Goal: Obtain resource: Download file/media

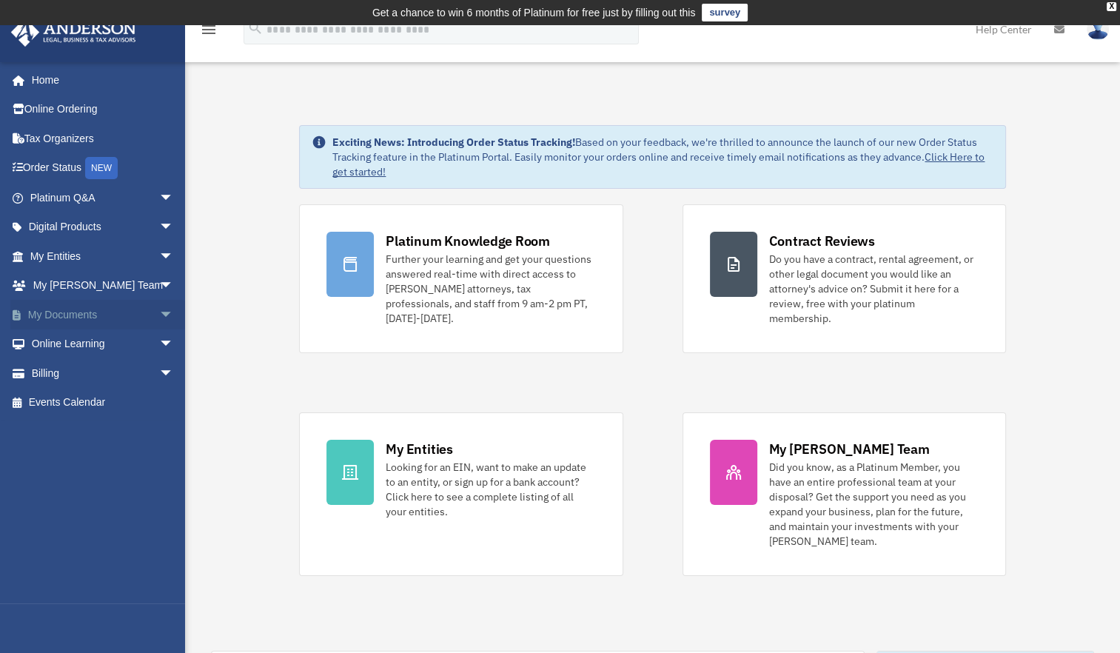
click at [159, 308] on span "arrow_drop_down" at bounding box center [174, 315] width 30 height 30
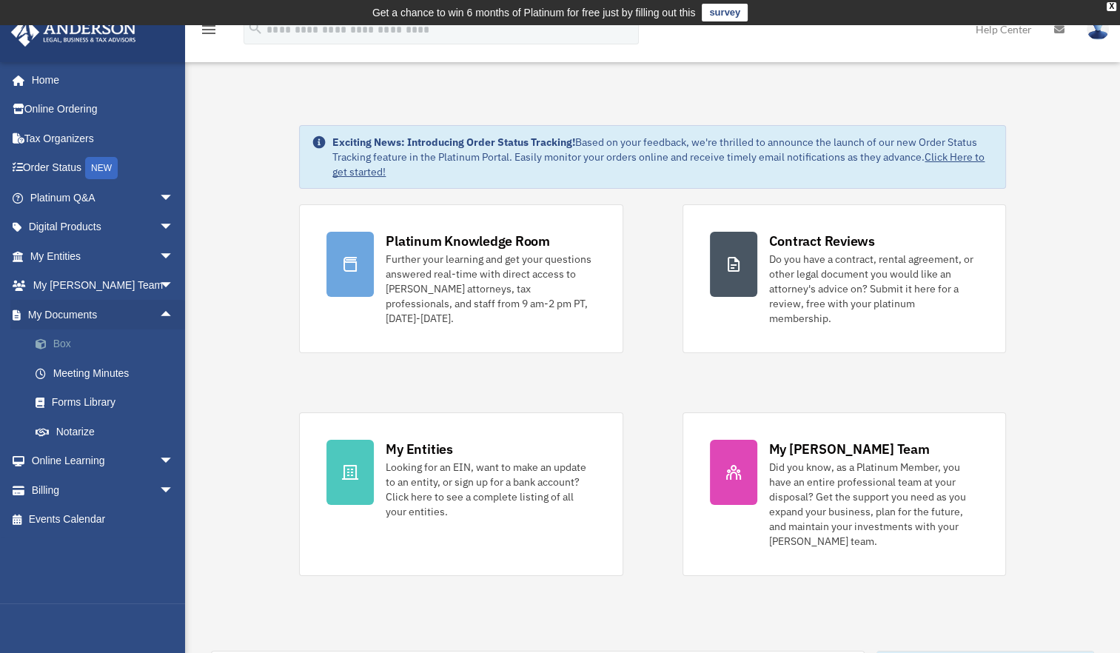
click at [64, 344] on link "Box" at bounding box center [108, 344] width 175 height 30
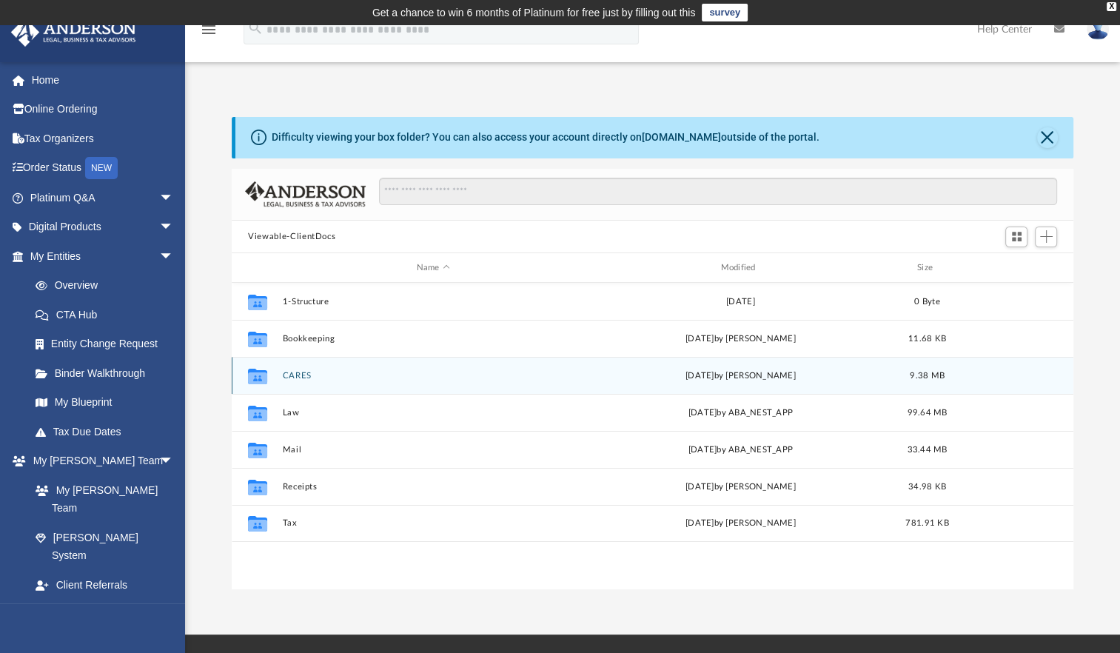
scroll to position [325, 829]
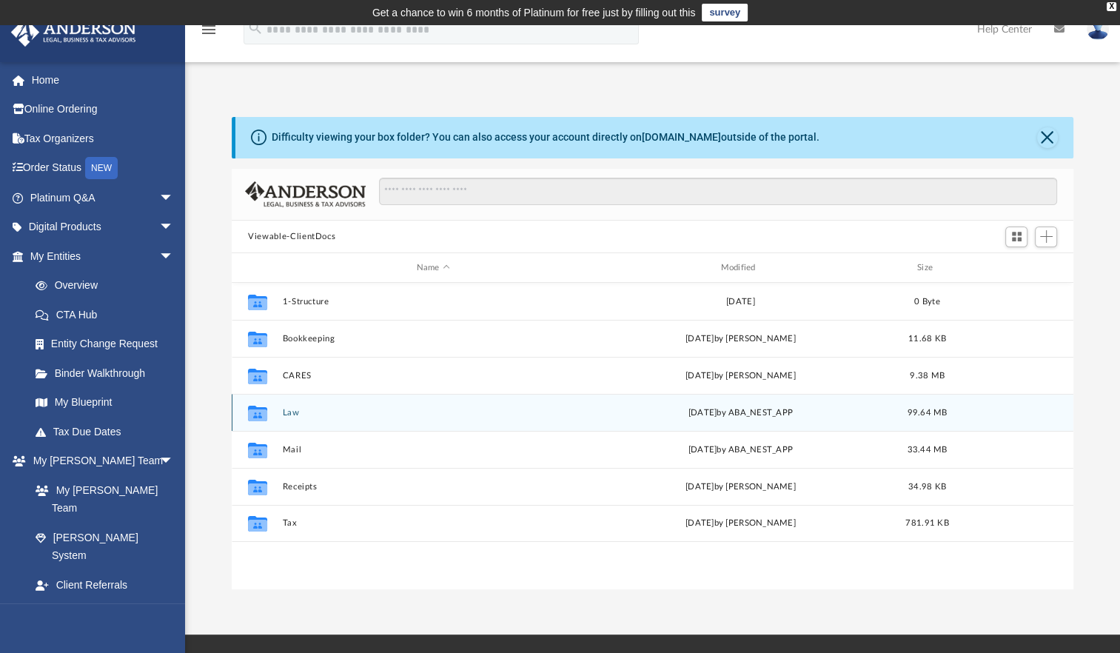
click at [288, 414] on button "Law" at bounding box center [433, 413] width 301 height 10
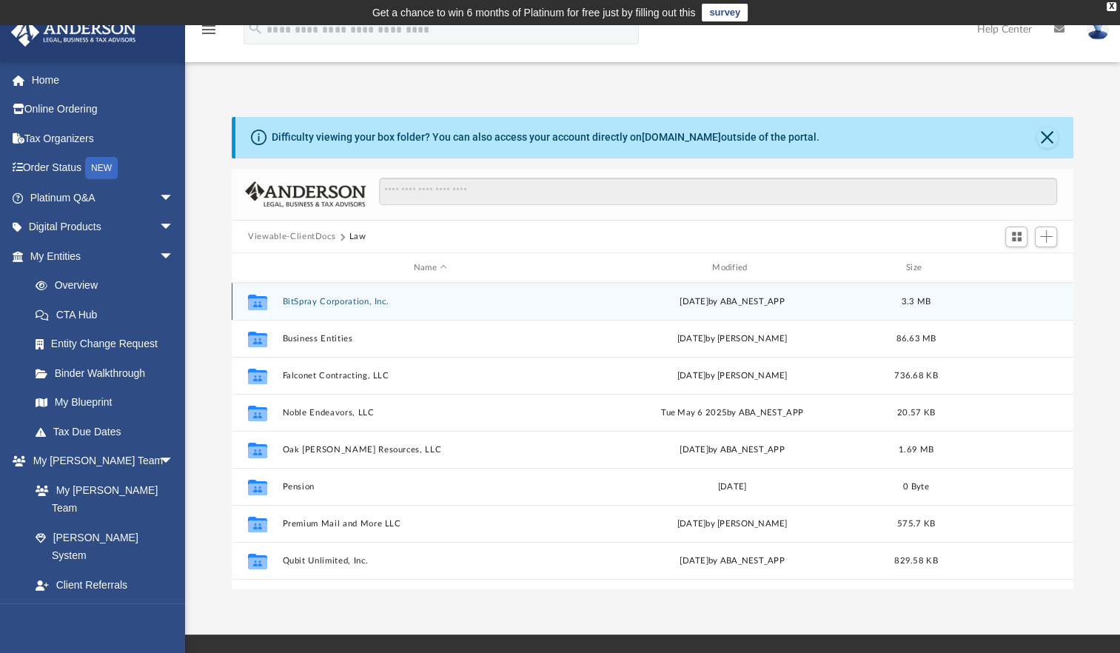
click at [352, 298] on button "BitSpray Corporation, Inc." at bounding box center [430, 302] width 295 height 10
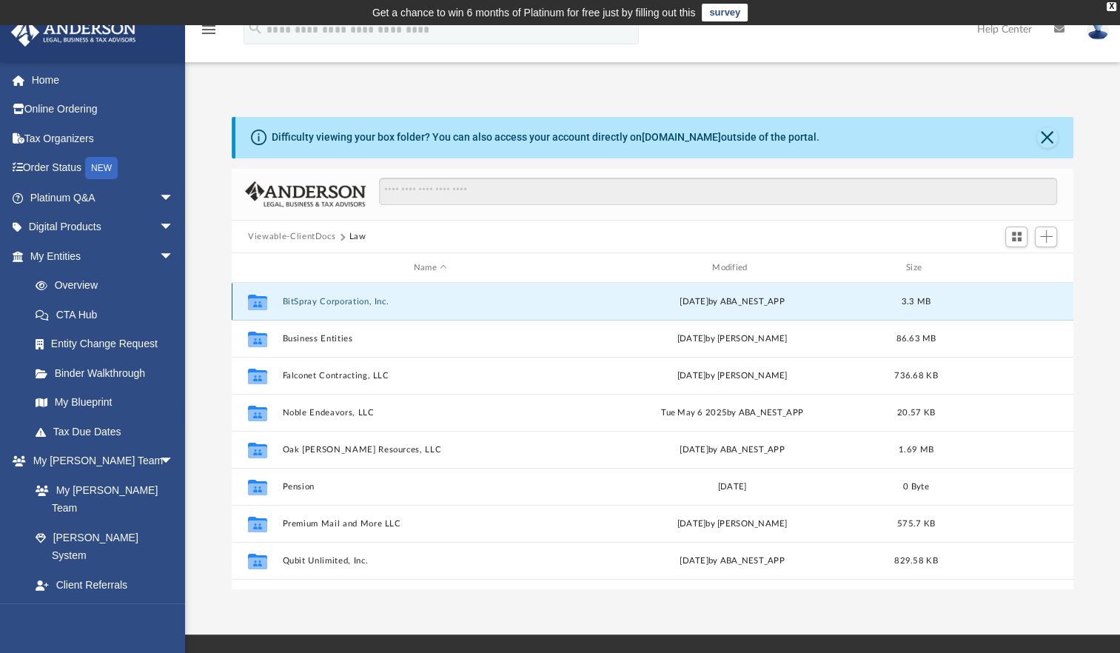
click at [355, 294] on div "Collaborated Folder BitSpray Corporation, Inc. [DATE] by ABA_NEST_APP 3.3 MB" at bounding box center [653, 301] width 842 height 37
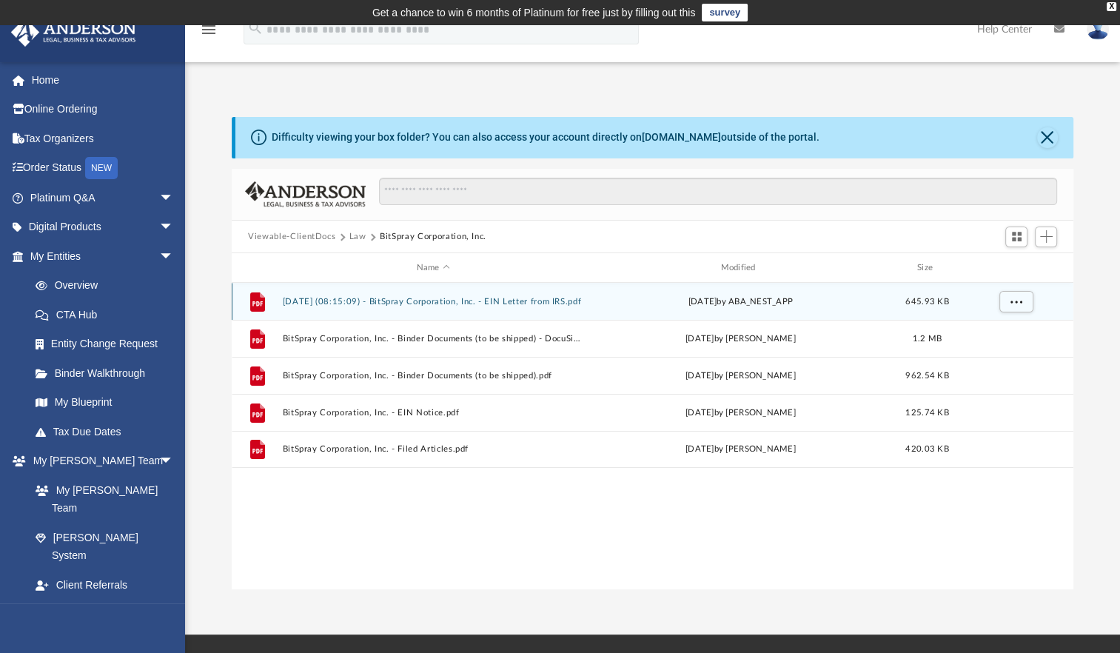
click at [362, 301] on button "[DATE] (08:15:09) - BitSpray Corporation, Inc. - EIN Letter from IRS.pdf" at bounding box center [433, 302] width 301 height 10
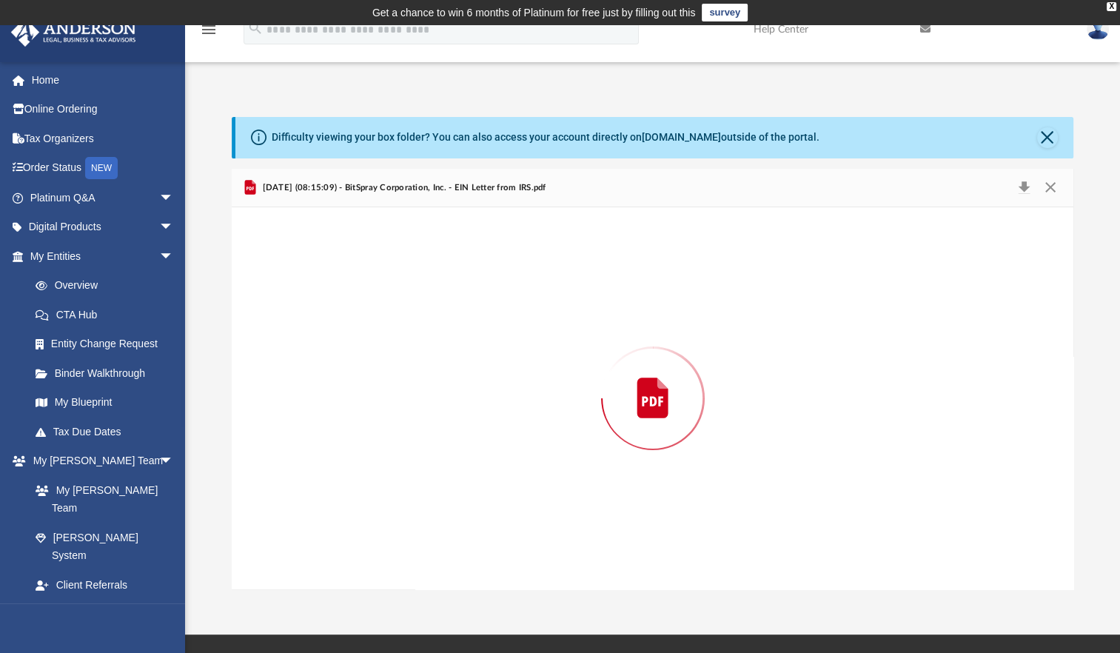
click at [363, 301] on div "Preview" at bounding box center [653, 398] width 842 height 382
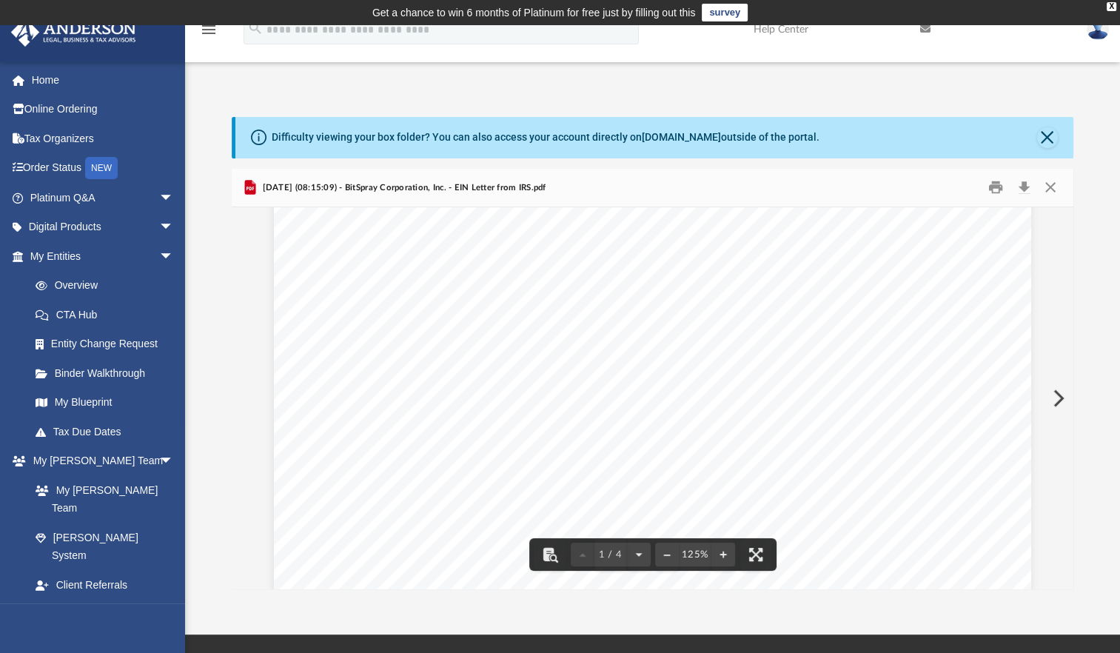
scroll to position [0, 0]
click at [1026, 191] on button "Download" at bounding box center [1024, 187] width 27 height 23
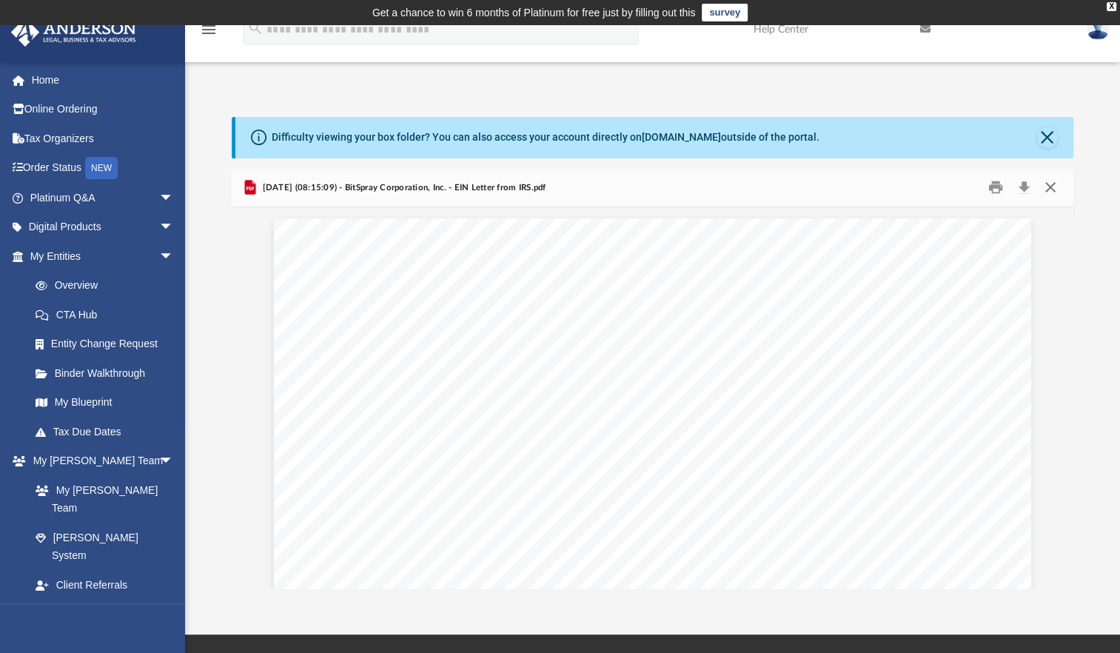
click at [1052, 185] on button "Close" at bounding box center [1049, 187] width 27 height 23
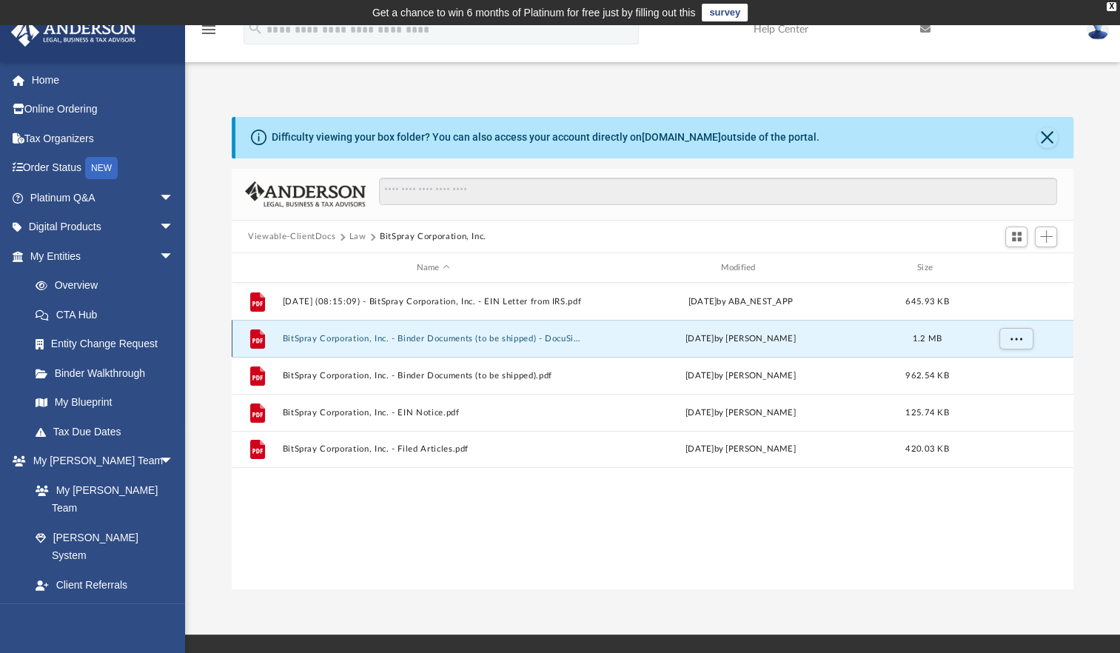
click at [312, 338] on button "BitSpray Corporation, Inc. - Binder Documents (to be shipped) - DocuSigned.pdf" at bounding box center [433, 339] width 301 height 10
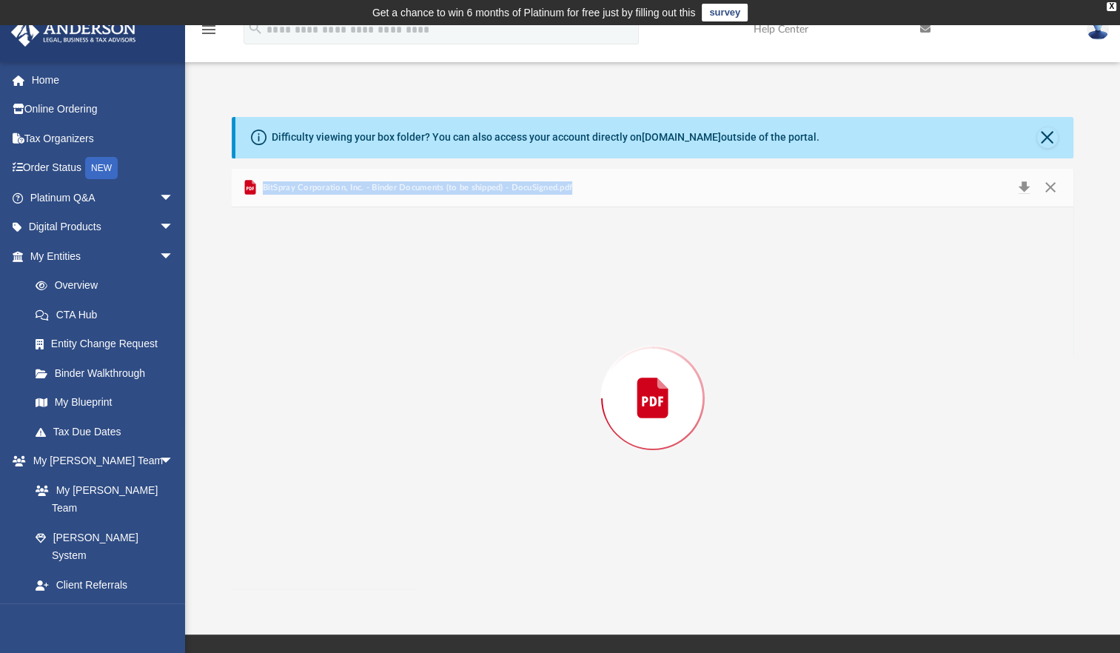
click at [312, 338] on div "Preview" at bounding box center [653, 398] width 842 height 382
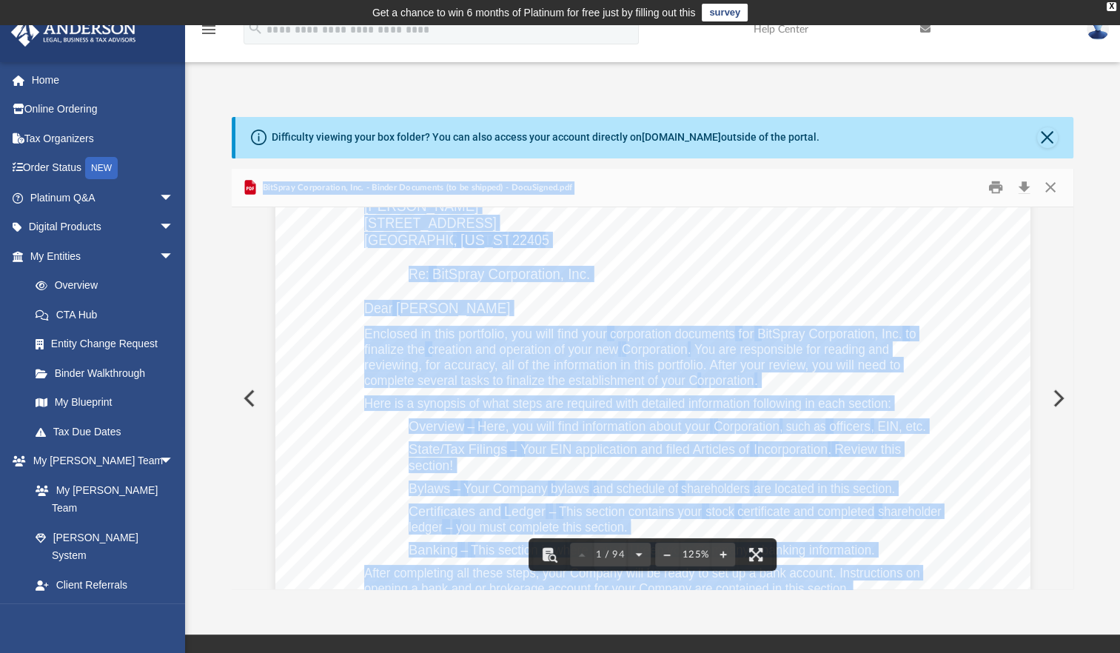
scroll to position [296, 0]
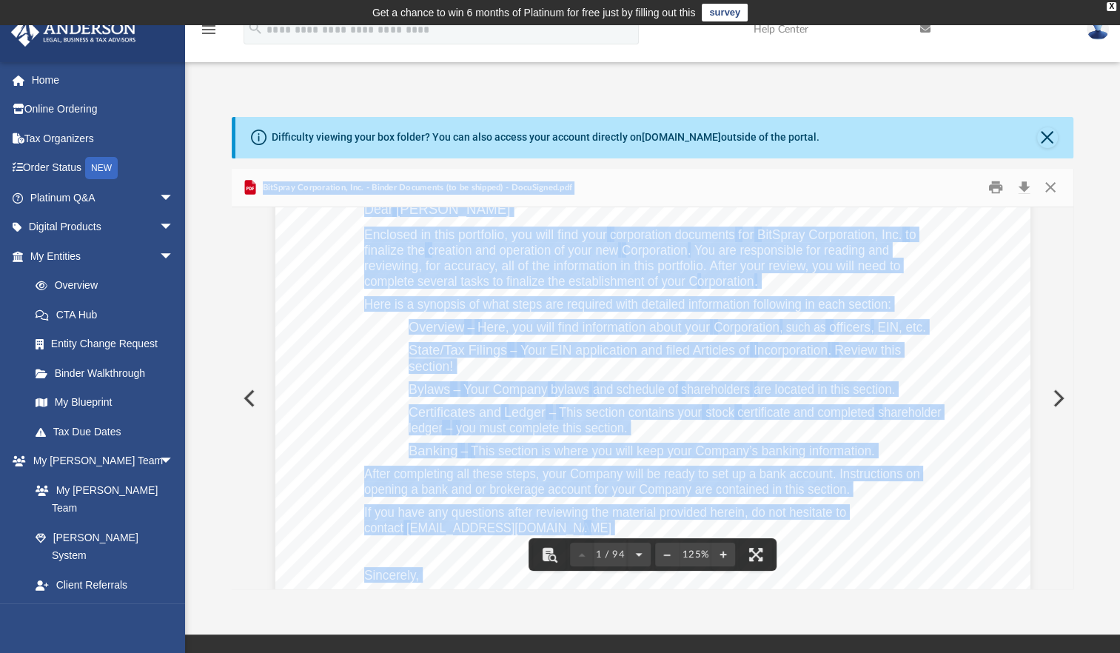
click at [579, 377] on div "[PERSON_NAME] [STREET_ADDRESS][PERSON_NAME][US_STATE] Re: BitSpray Corporation,…" at bounding box center [652, 410] width 755 height 977
click at [583, 364] on div "[PERSON_NAME] [STREET_ADDRESS][PERSON_NAME][US_STATE] Re: BitSpray Corporation,…" at bounding box center [652, 410] width 755 height 977
click at [837, 355] on span "Review this" at bounding box center [867, 350] width 67 height 13
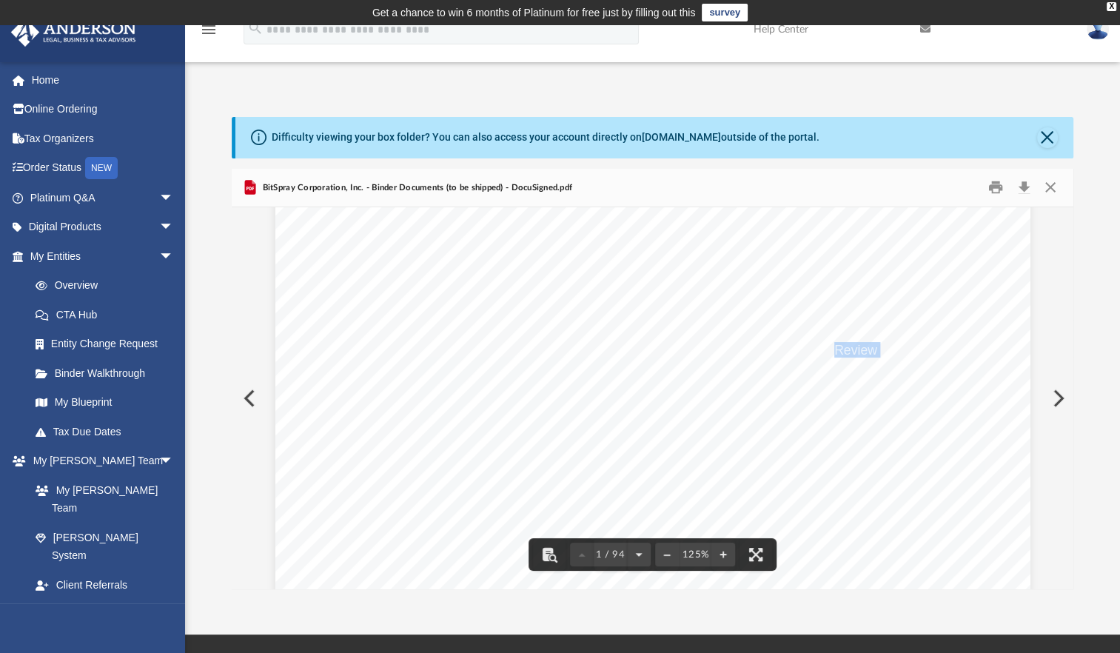
click at [837, 355] on span "Review this" at bounding box center [867, 350] width 67 height 13
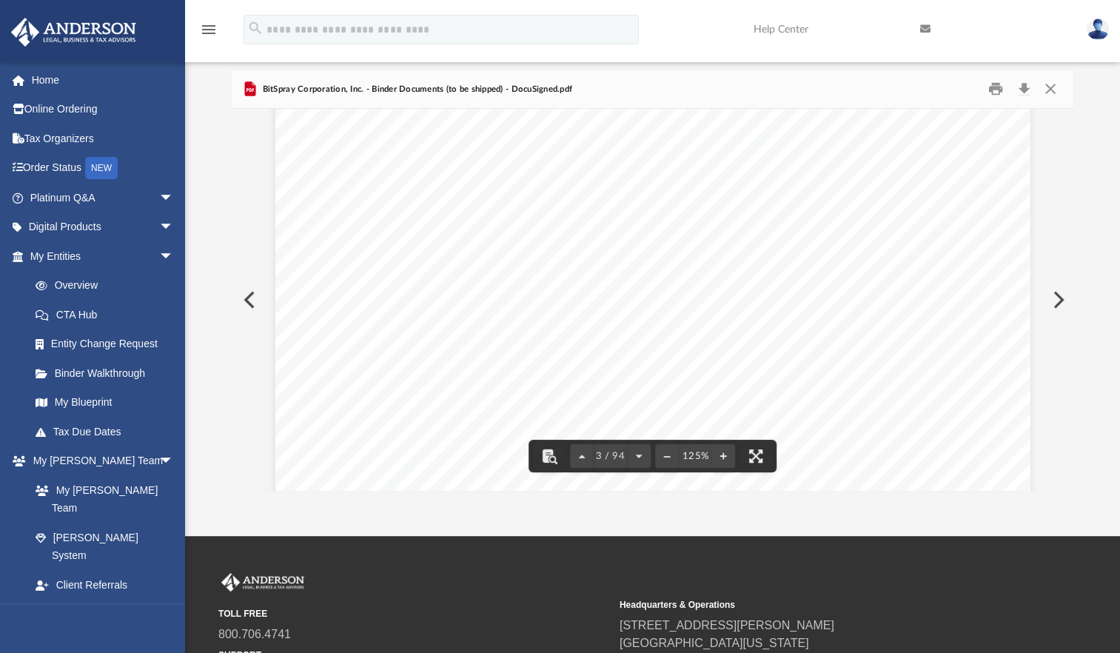
scroll to position [2764, 0]
click at [1022, 91] on button "Download" at bounding box center [1024, 89] width 27 height 23
click at [1048, 87] on button "Close" at bounding box center [1049, 89] width 27 height 23
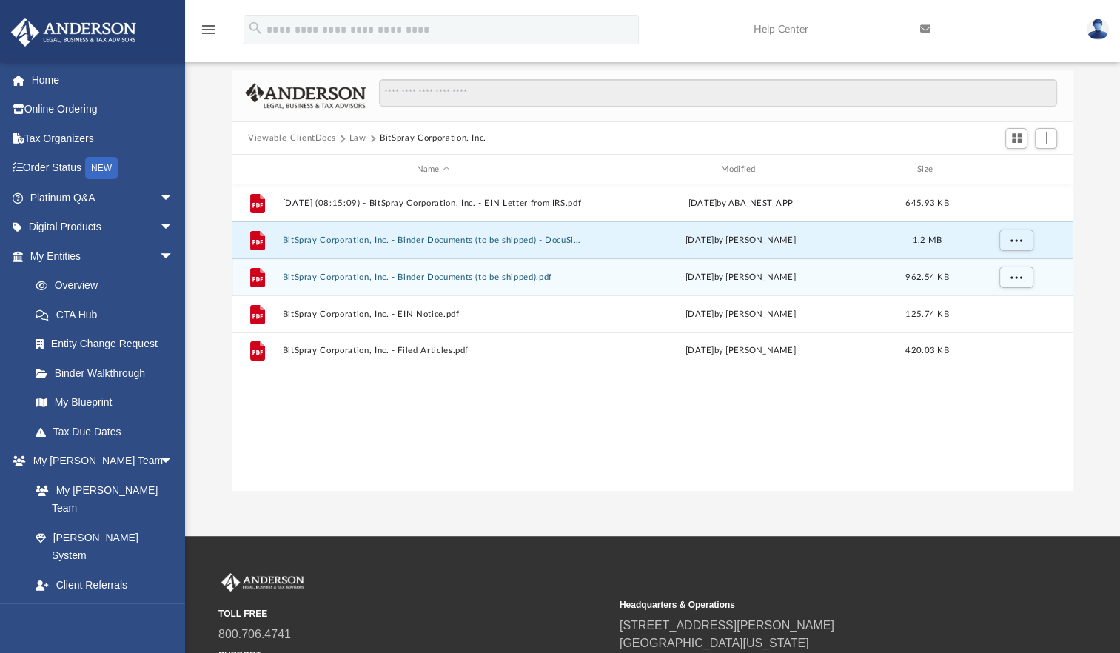
click at [338, 278] on button "BitSpray Corporation, Inc. - Binder Documents (to be shipped).pdf" at bounding box center [433, 277] width 301 height 10
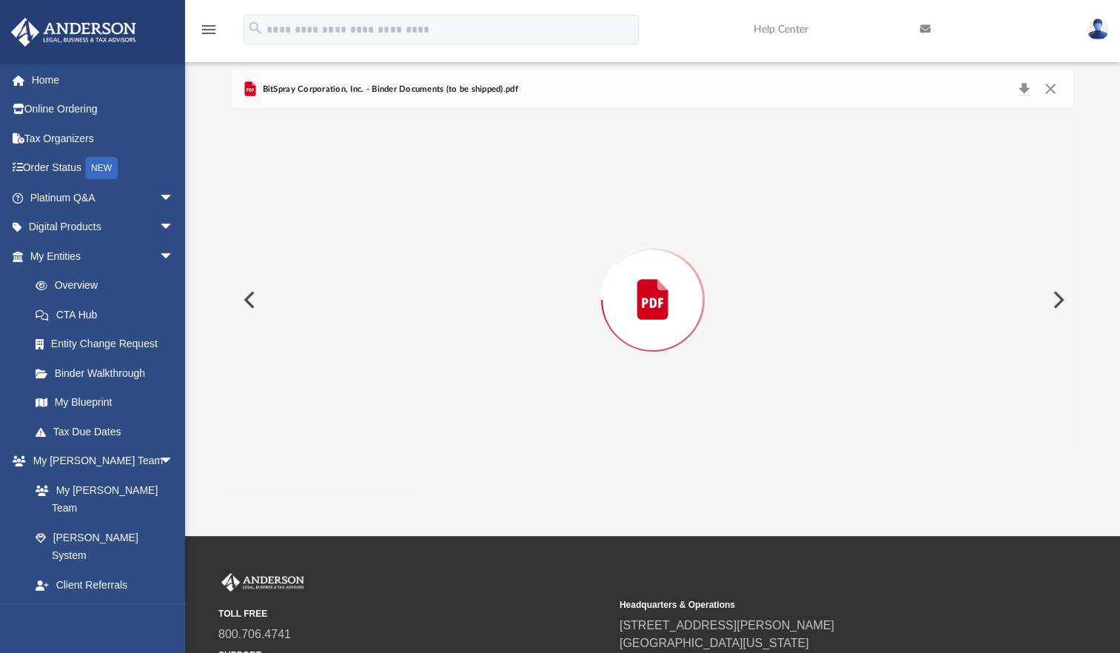
click at [338, 277] on div "Preview" at bounding box center [653, 300] width 842 height 382
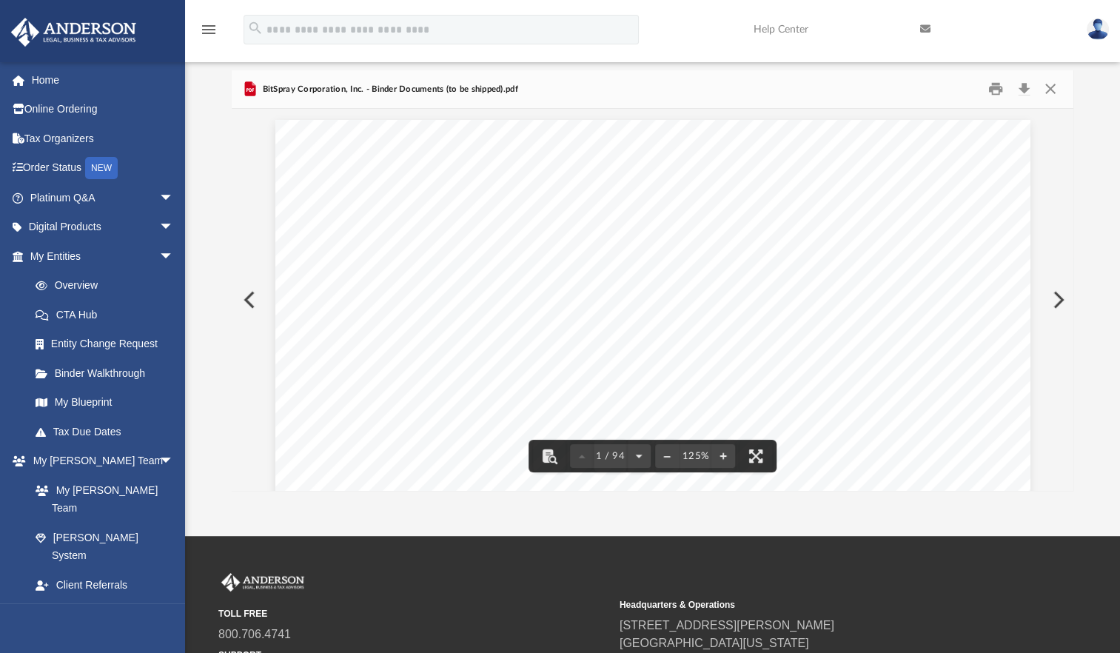
scroll to position [0, 0]
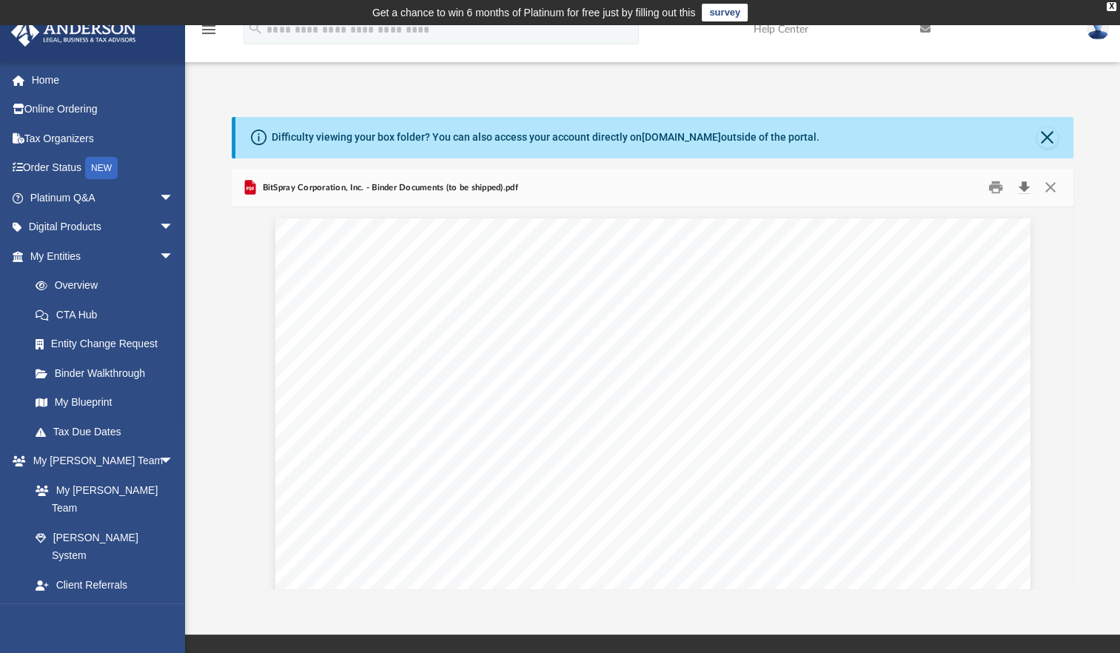
click at [1022, 191] on button "Download" at bounding box center [1024, 187] width 27 height 23
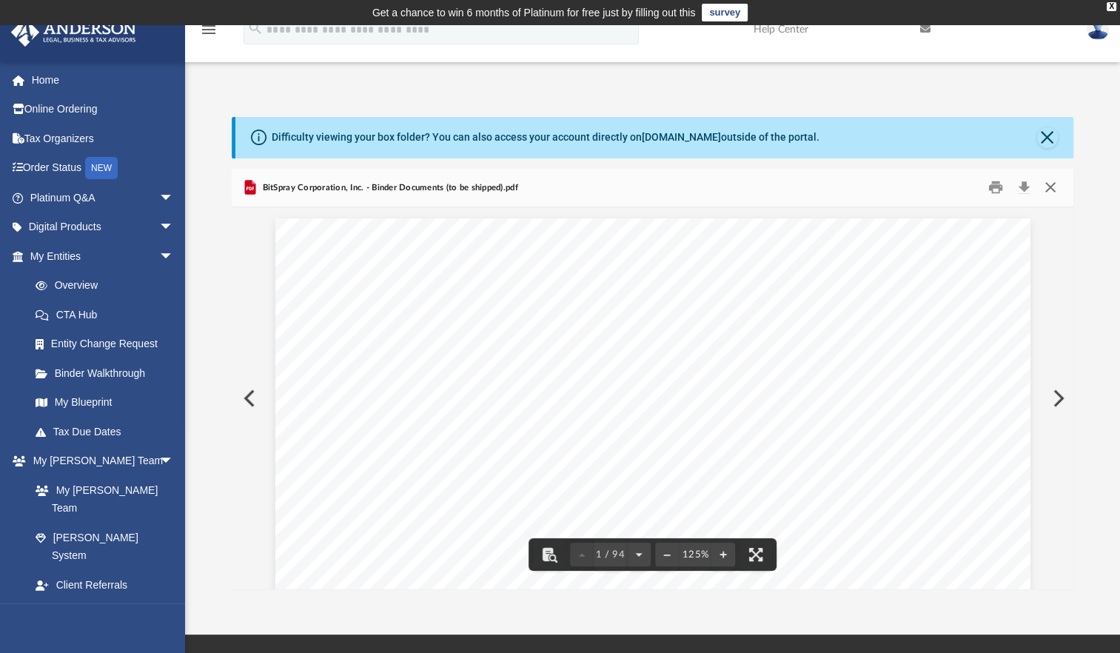
click at [1047, 184] on button "Close" at bounding box center [1049, 187] width 27 height 23
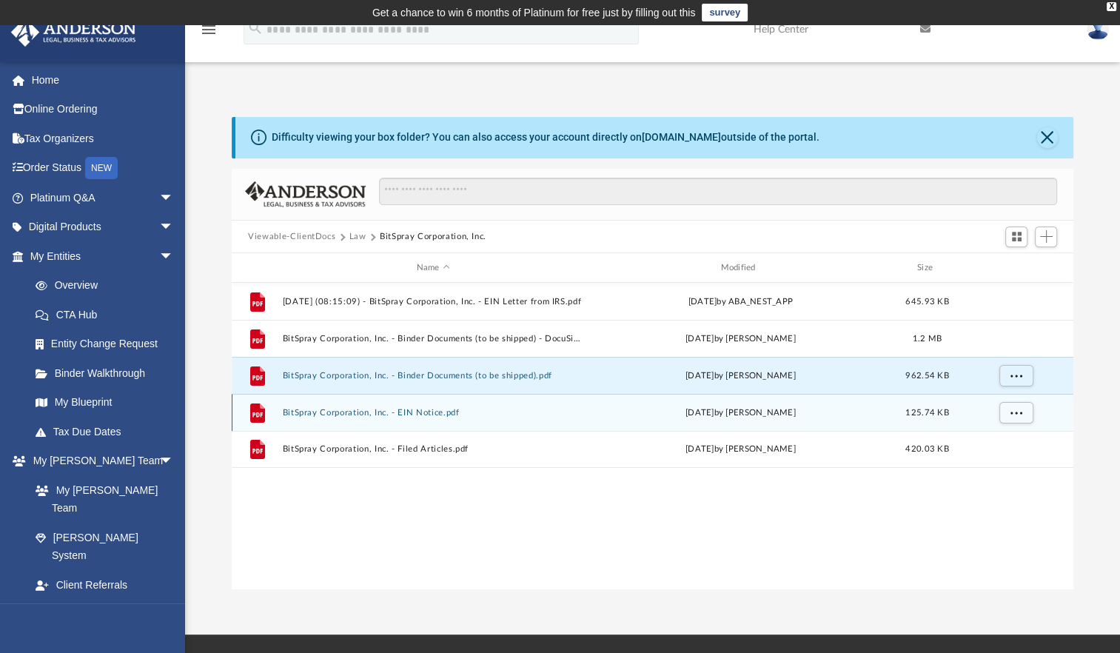
click at [355, 413] on button "BitSpray Corporation, Inc. - EIN Notice.pdf" at bounding box center [433, 413] width 301 height 10
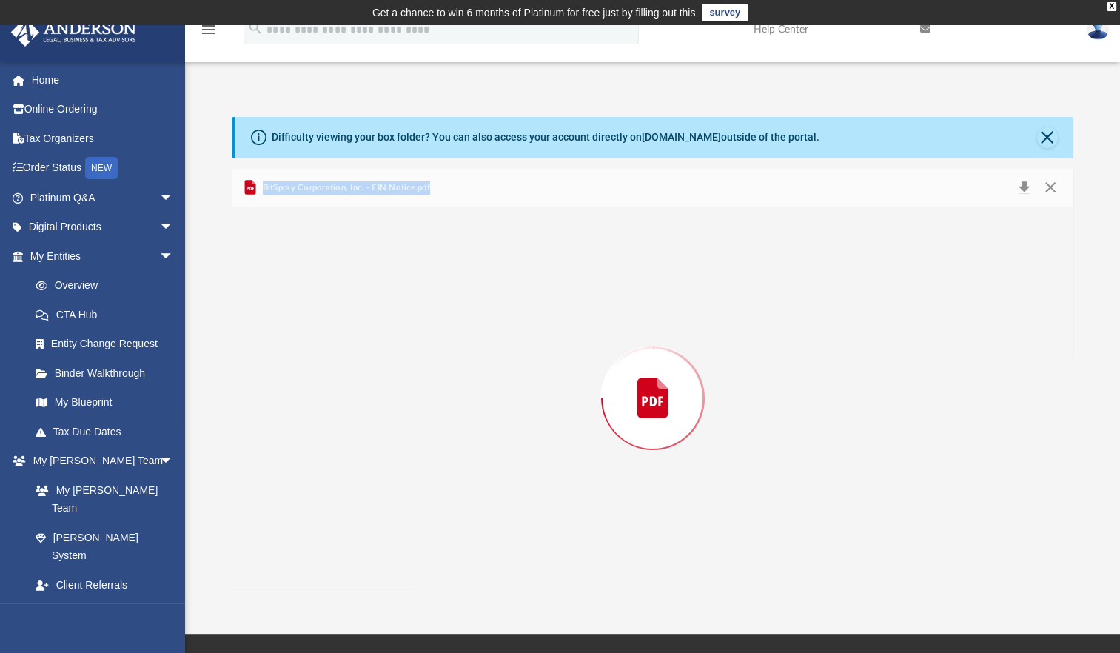
click at [355, 413] on div "Preview" at bounding box center [653, 398] width 842 height 382
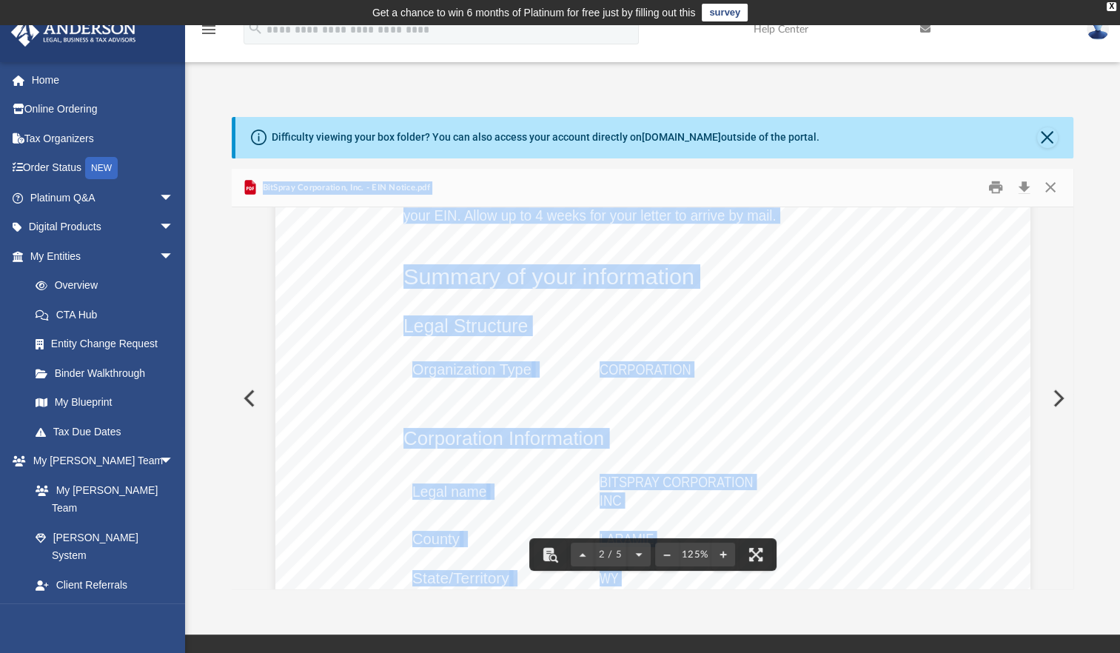
scroll to position [888, 0]
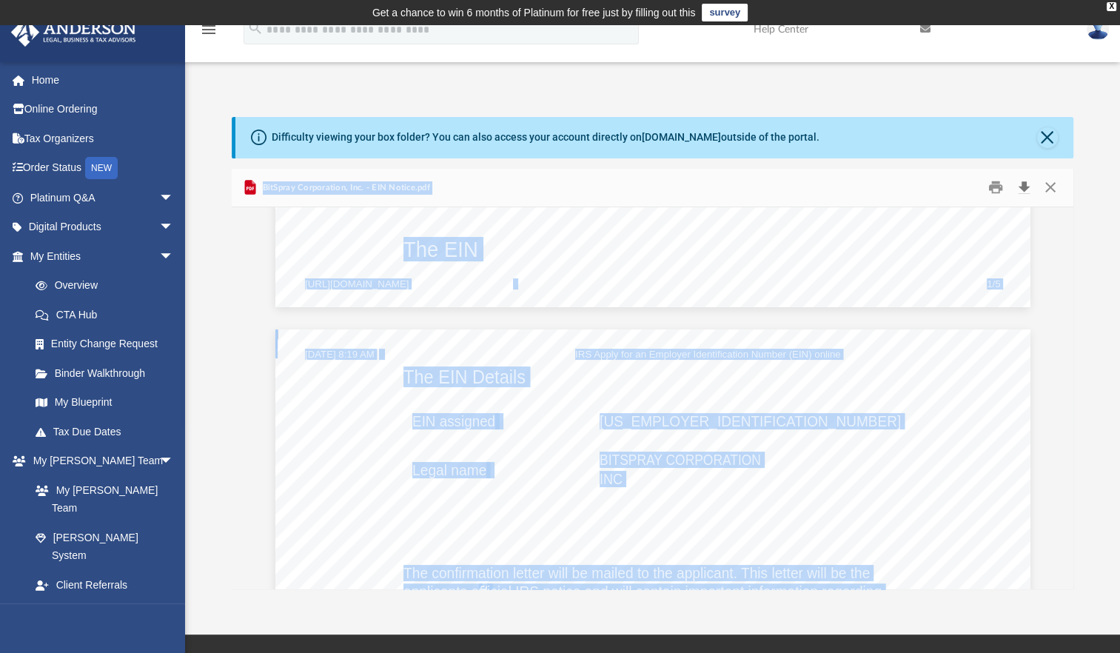
click at [1027, 188] on button "Download" at bounding box center [1024, 187] width 27 height 23
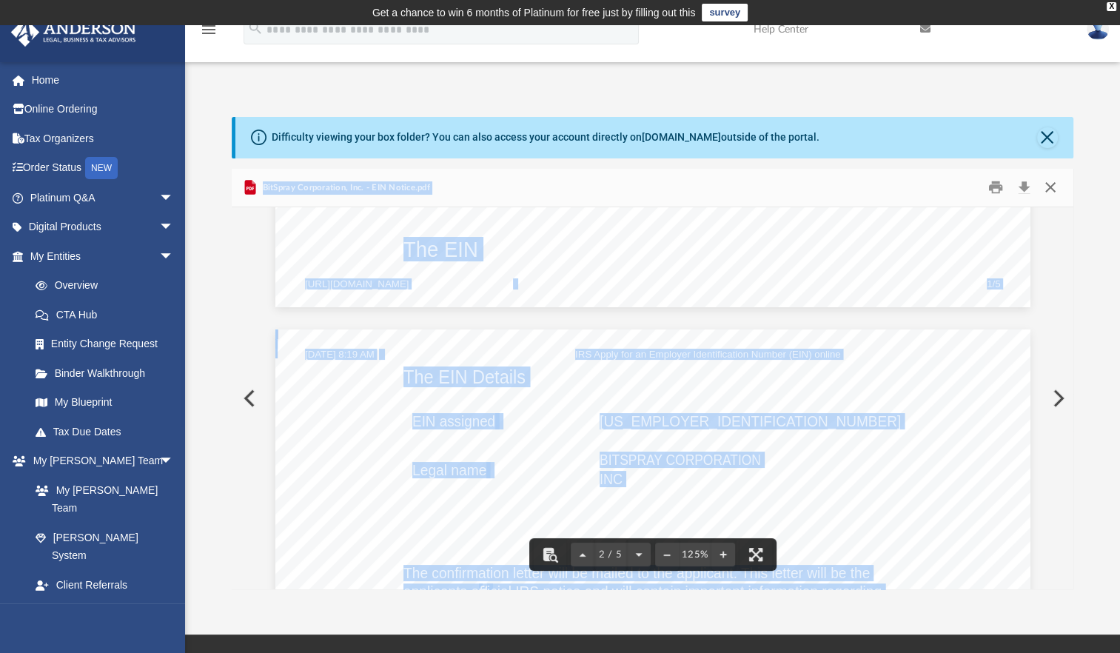
click at [1053, 187] on button "Close" at bounding box center [1049, 187] width 27 height 23
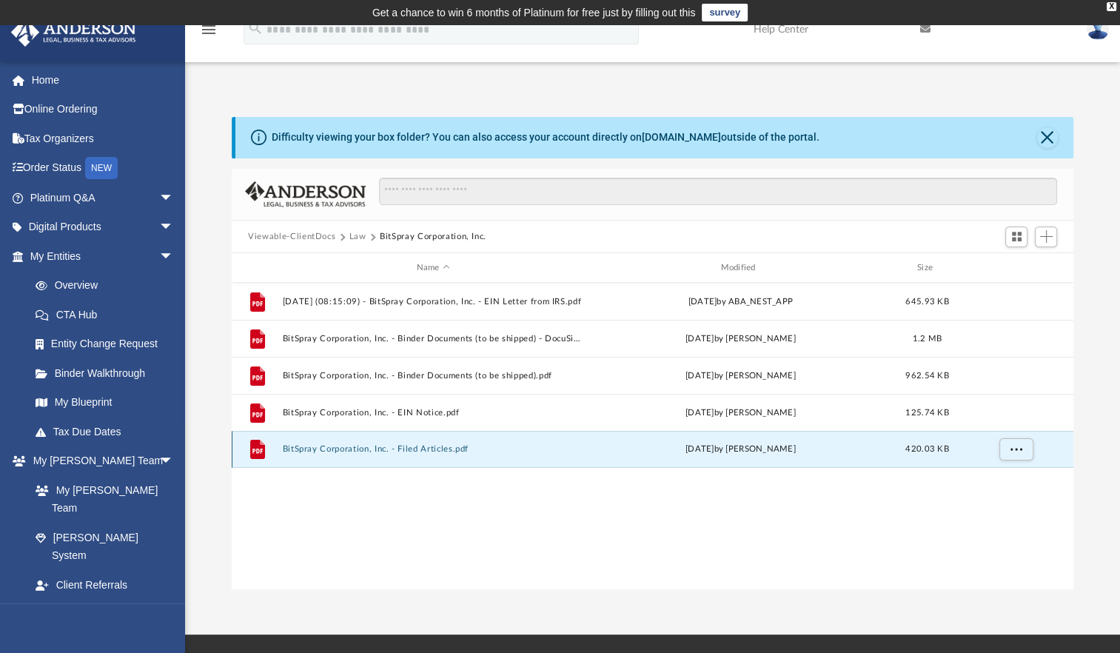
click at [412, 450] on button "BitSpray Corporation, Inc. - Filed Articles.pdf" at bounding box center [433, 449] width 301 height 10
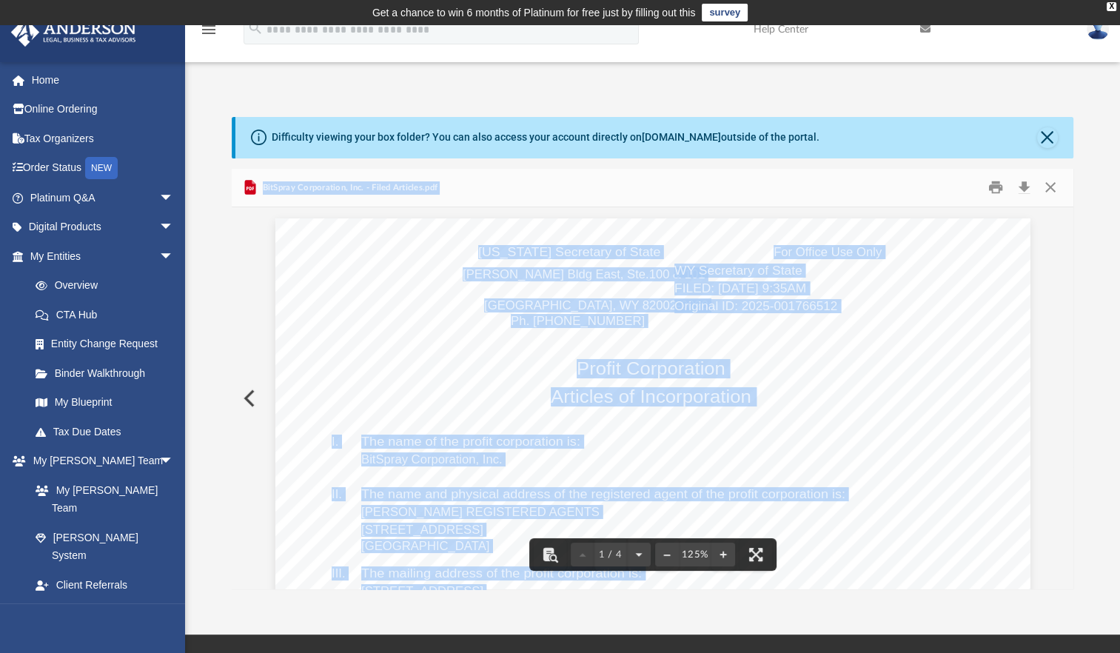
click at [1025, 187] on button "Download" at bounding box center [1024, 187] width 27 height 23
click at [1048, 187] on button "Close" at bounding box center [1049, 187] width 27 height 23
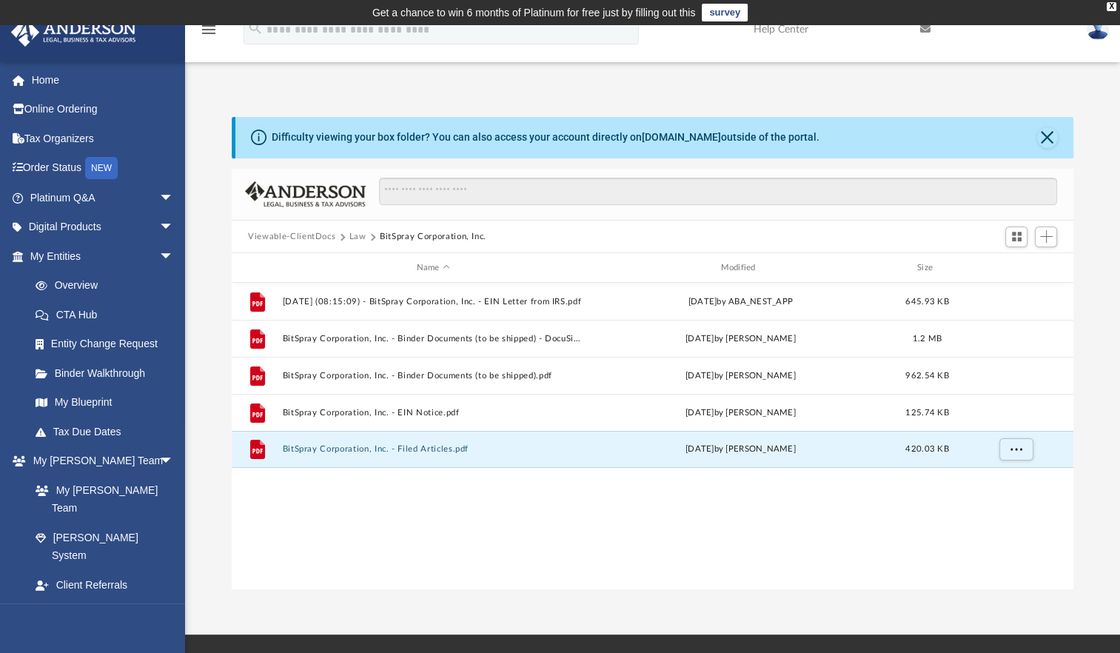
click at [361, 235] on button "Law" at bounding box center [357, 236] width 17 height 13
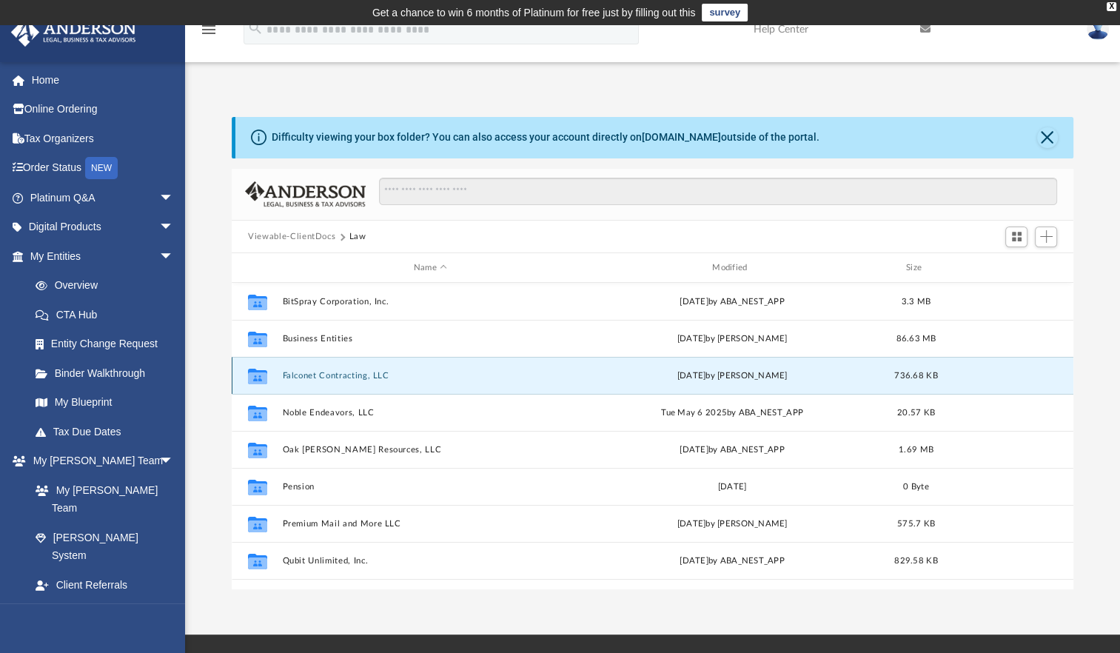
click at [337, 376] on button "Falconet Contracting, LLC" at bounding box center [430, 376] width 295 height 10
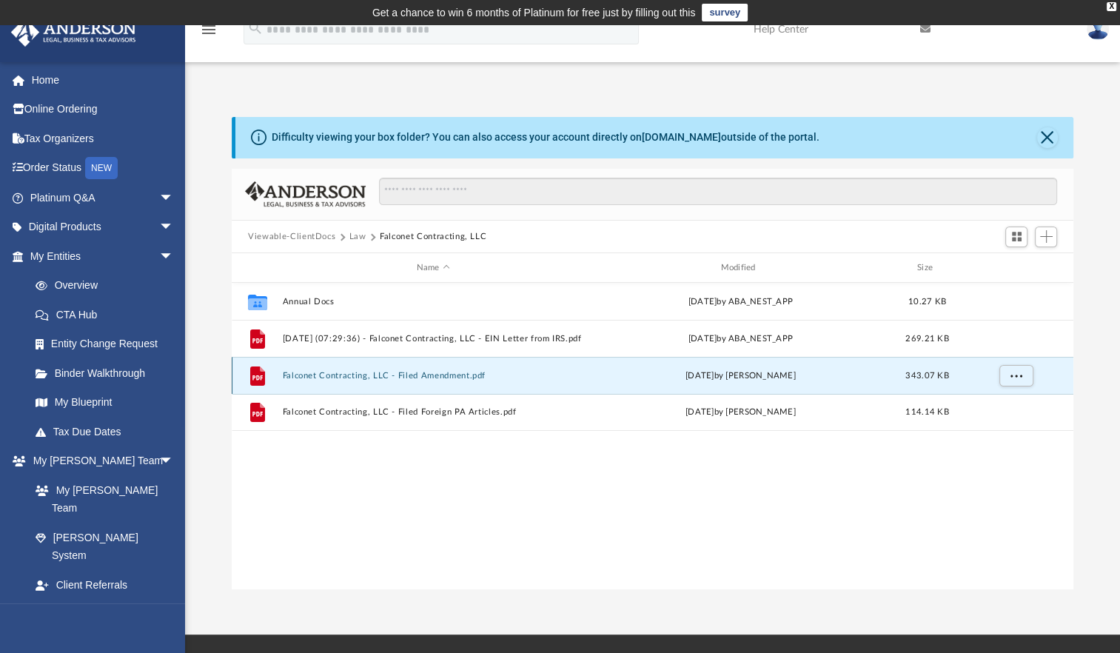
click at [349, 371] on button "Falconet Contracting, LLC - Filed Amendment.pdf" at bounding box center [433, 376] width 301 height 10
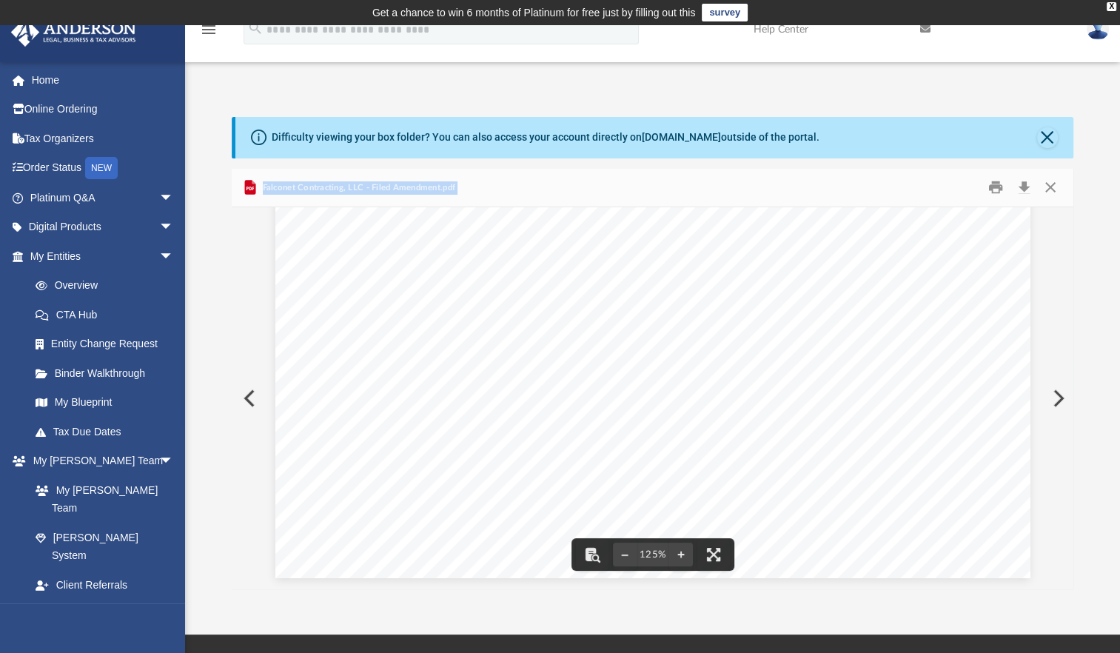
scroll to position [124, 0]
drag, startPoint x: 781, startPoint y: 432, endPoint x: 562, endPoint y: 443, distance: 219.4
click at [562, 443] on div "Page 1" at bounding box center [652, 582] width 755 height 977
click at [1054, 190] on button "Close" at bounding box center [1049, 187] width 27 height 23
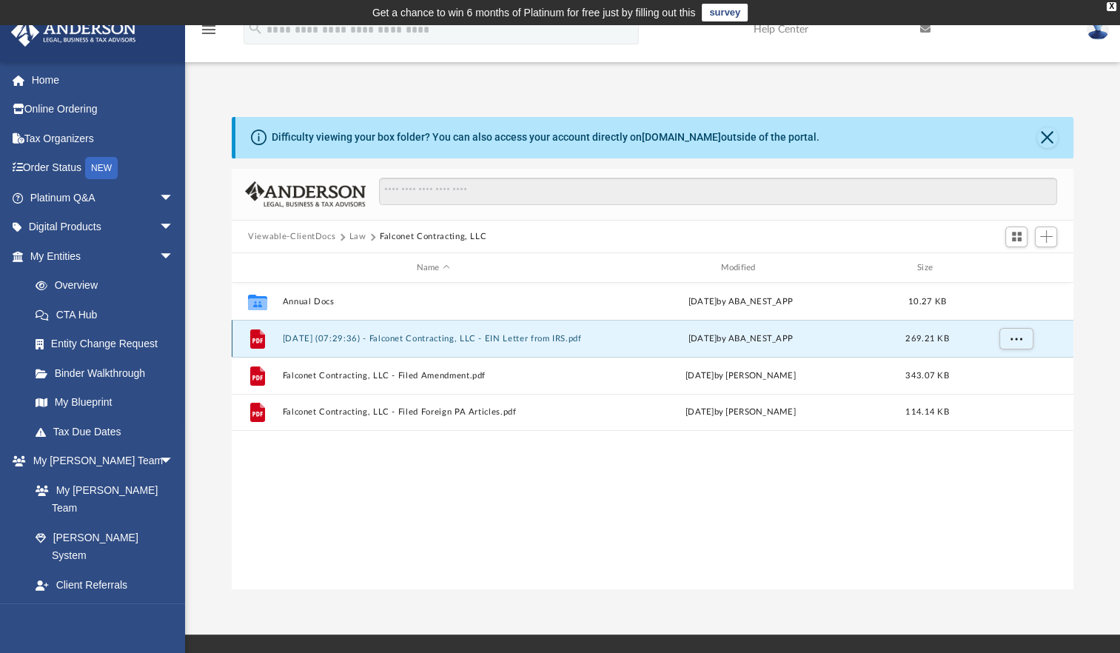
click at [370, 339] on button "[DATE] (07:29:36) - Falconet Contracting, LLC - EIN Letter from IRS.pdf" at bounding box center [433, 339] width 301 height 10
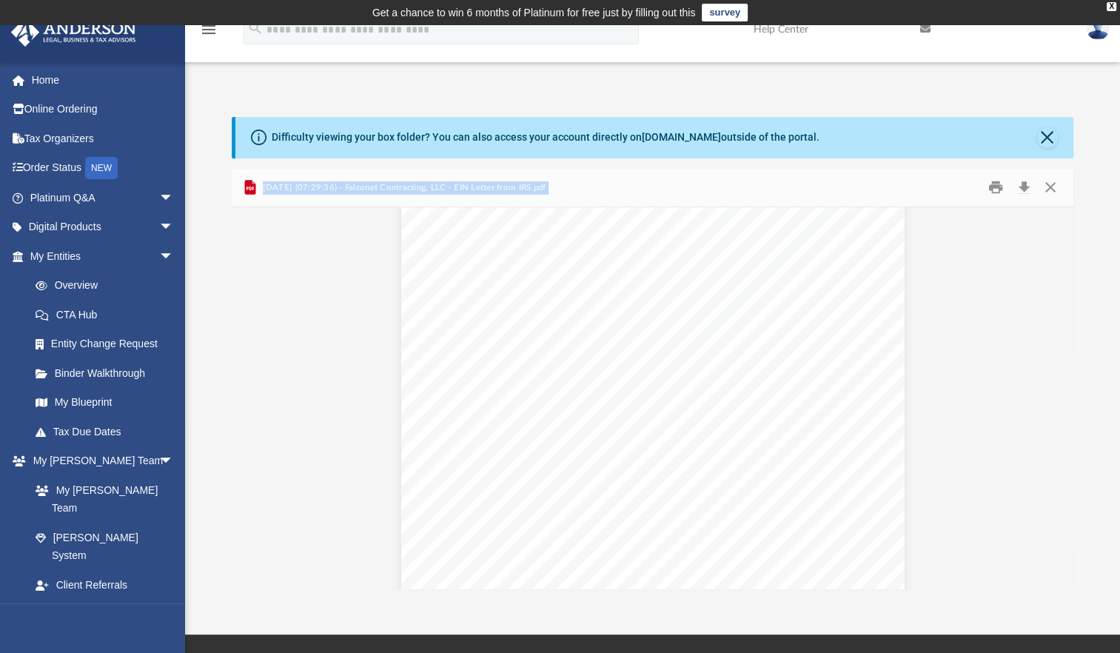
scroll to position [0, 0]
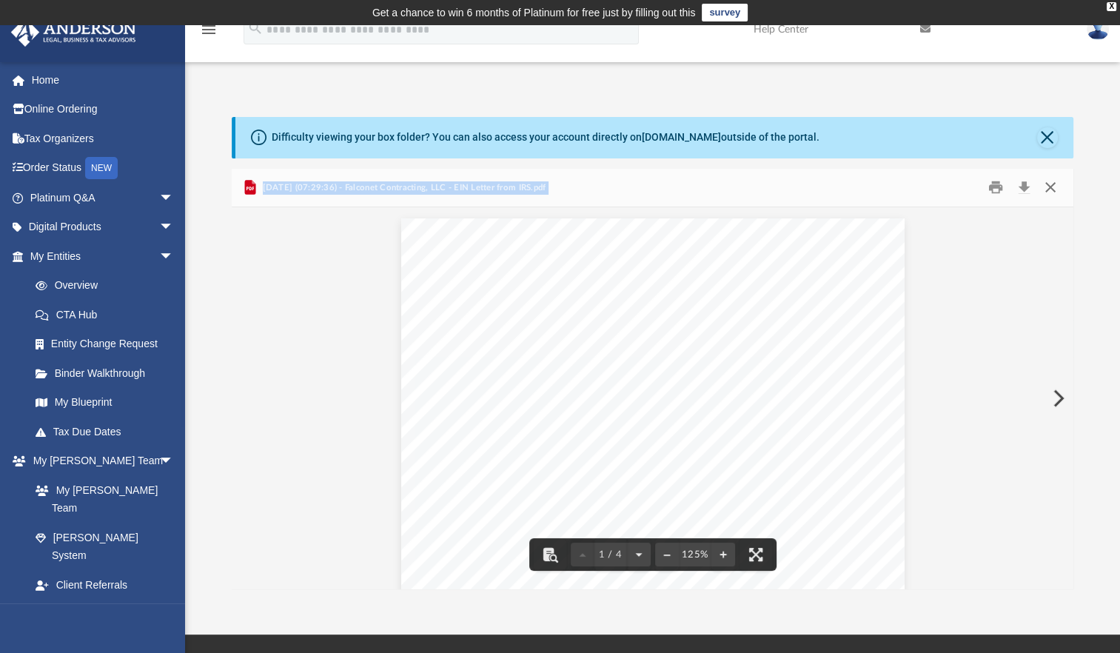
click at [1047, 187] on button "Close" at bounding box center [1049, 187] width 27 height 23
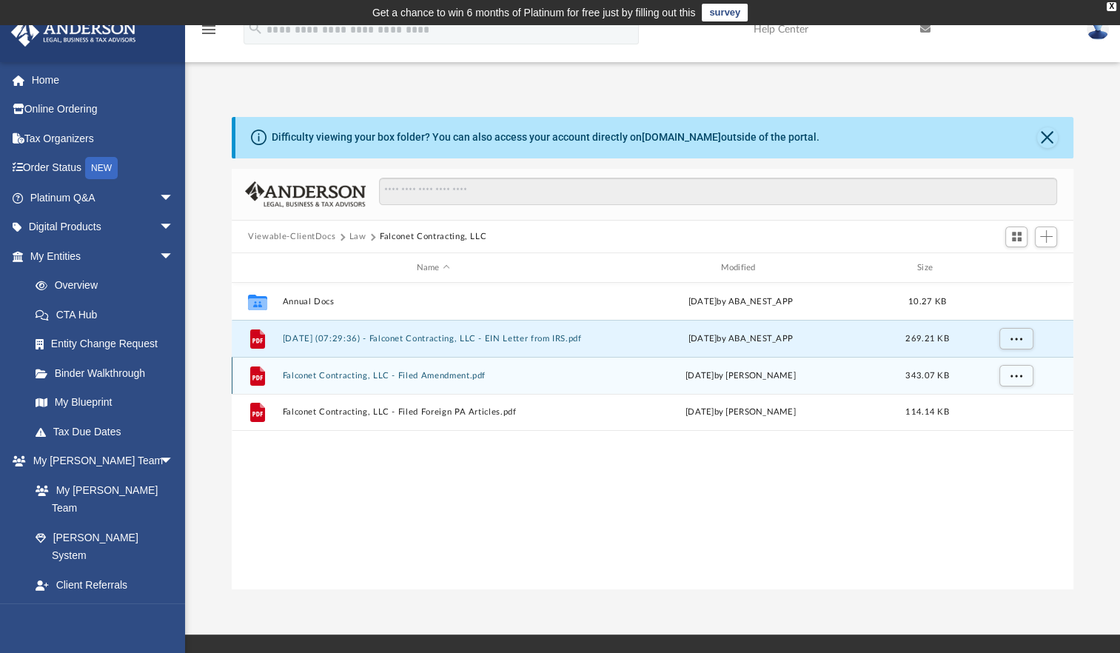
click at [411, 382] on div "File Falconet Contracting, LLC - Filed Amendment.pdf [DATE] by [PERSON_NAME] 34…" at bounding box center [653, 375] width 842 height 37
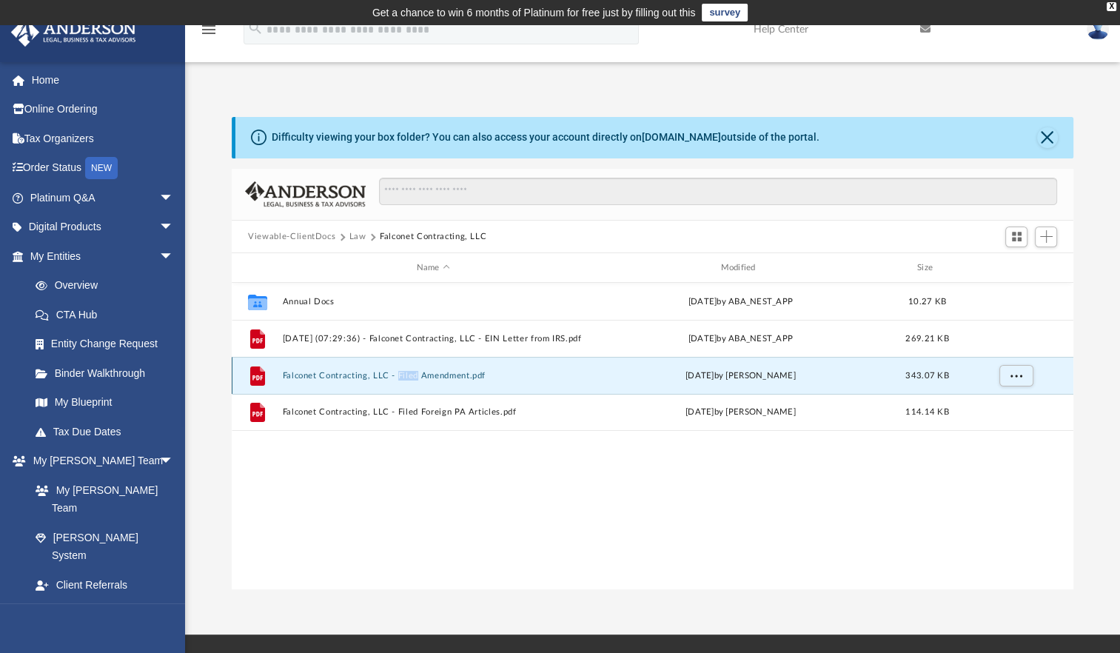
click at [411, 381] on div "File Falconet Contracting, LLC - Filed Amendment.pdf [DATE] by [PERSON_NAME] 34…" at bounding box center [653, 375] width 842 height 37
drag, startPoint x: 411, startPoint y: 381, endPoint x: 345, endPoint y: 372, distance: 66.4
click at [345, 372] on button "Falconet Contracting, LLC - Filed Amendment.pdf" at bounding box center [433, 376] width 301 height 10
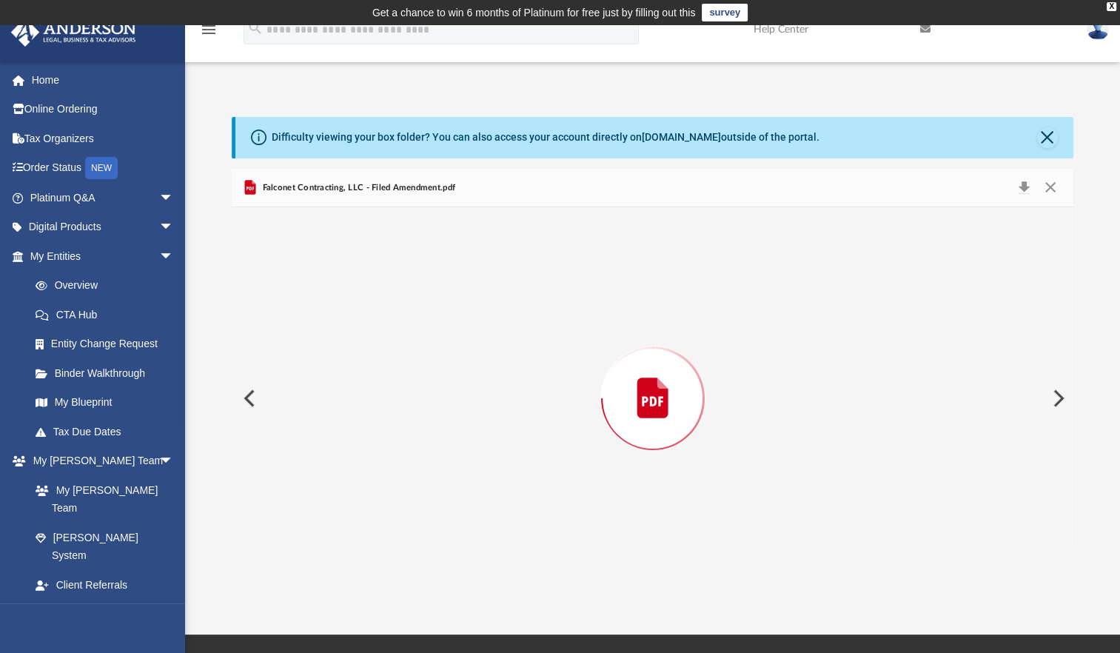
click at [345, 372] on div "Preview" at bounding box center [653, 398] width 842 height 382
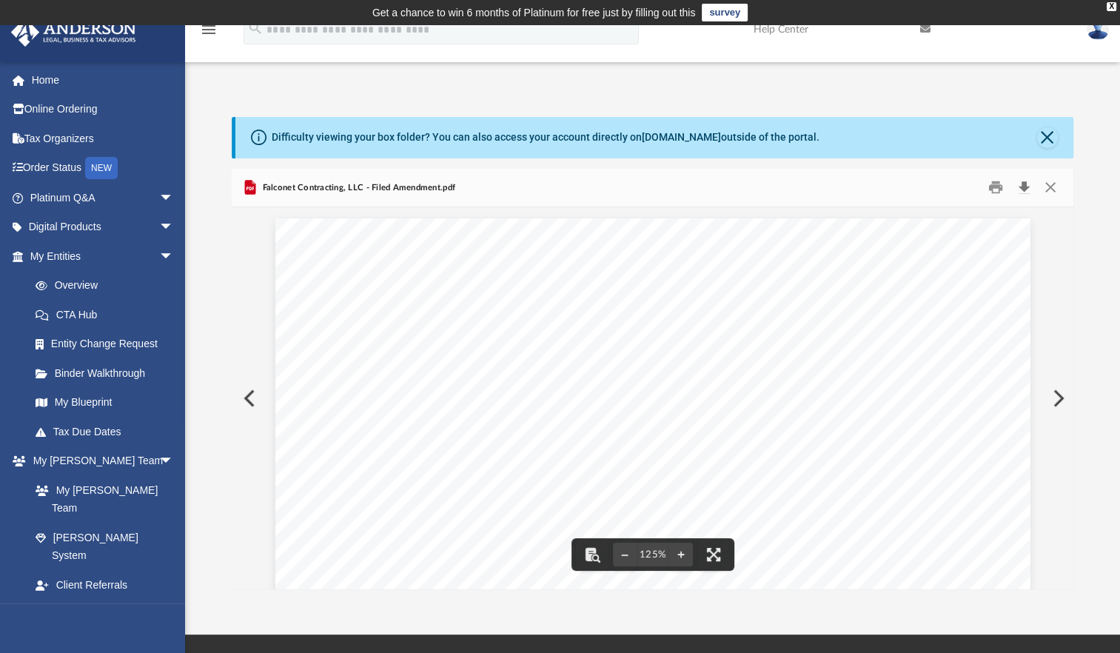
click at [1023, 189] on button "Download" at bounding box center [1024, 187] width 27 height 23
click at [1056, 191] on button "Close" at bounding box center [1049, 187] width 27 height 23
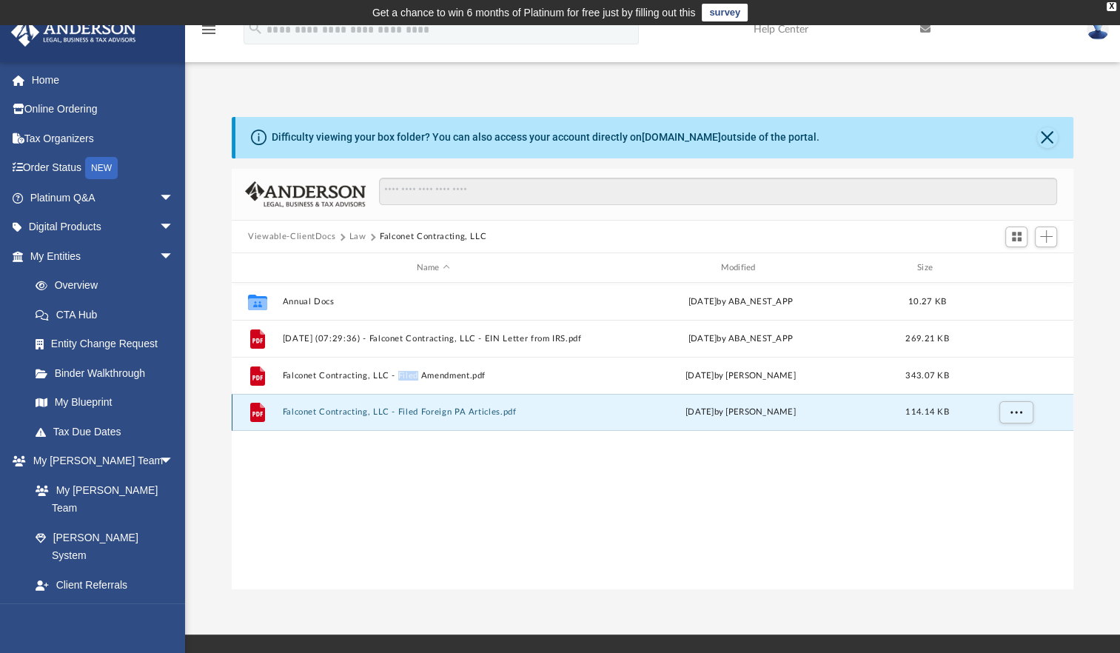
click at [318, 413] on button "Falconet Contracting, LLC - Filed Foreign PA Articles.pdf" at bounding box center [433, 412] width 301 height 10
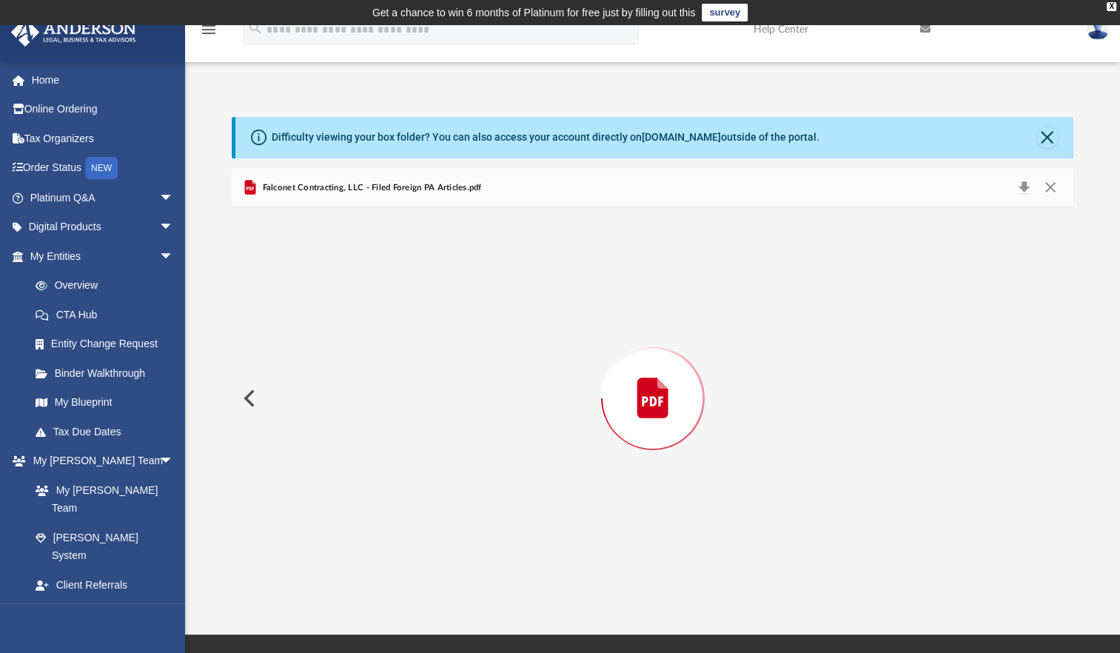
click at [317, 412] on div "Preview" at bounding box center [653, 398] width 842 height 382
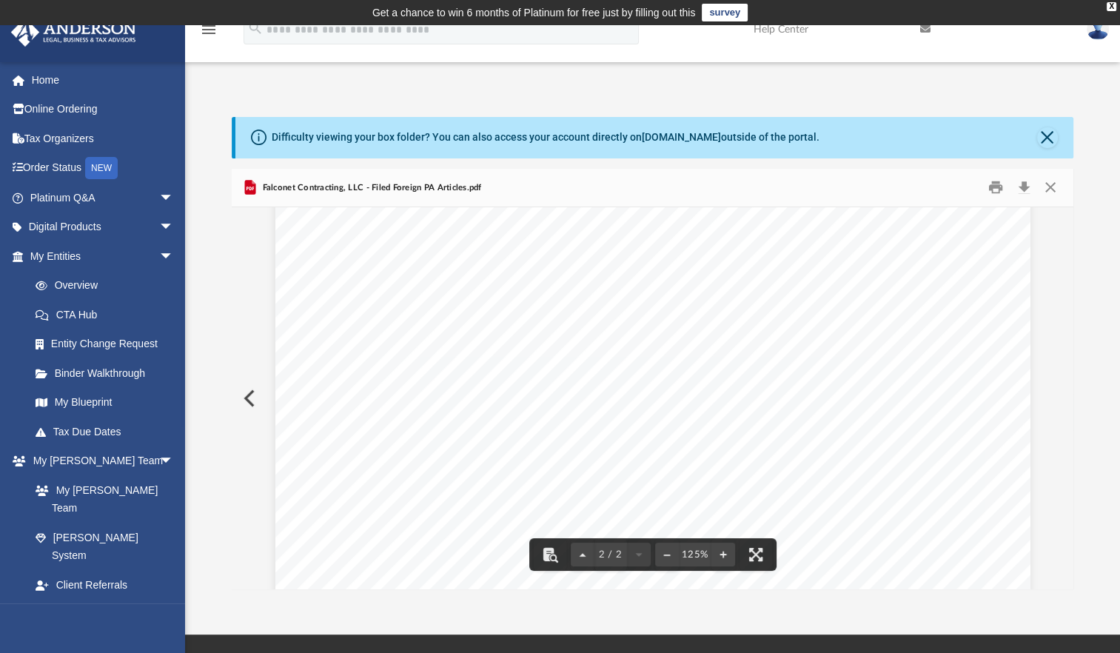
scroll to position [592, 0]
click at [1027, 188] on button "Download" at bounding box center [1024, 187] width 27 height 23
click at [1025, 191] on button "Download" at bounding box center [1024, 187] width 27 height 23
click at [1056, 190] on button "Close" at bounding box center [1049, 187] width 27 height 23
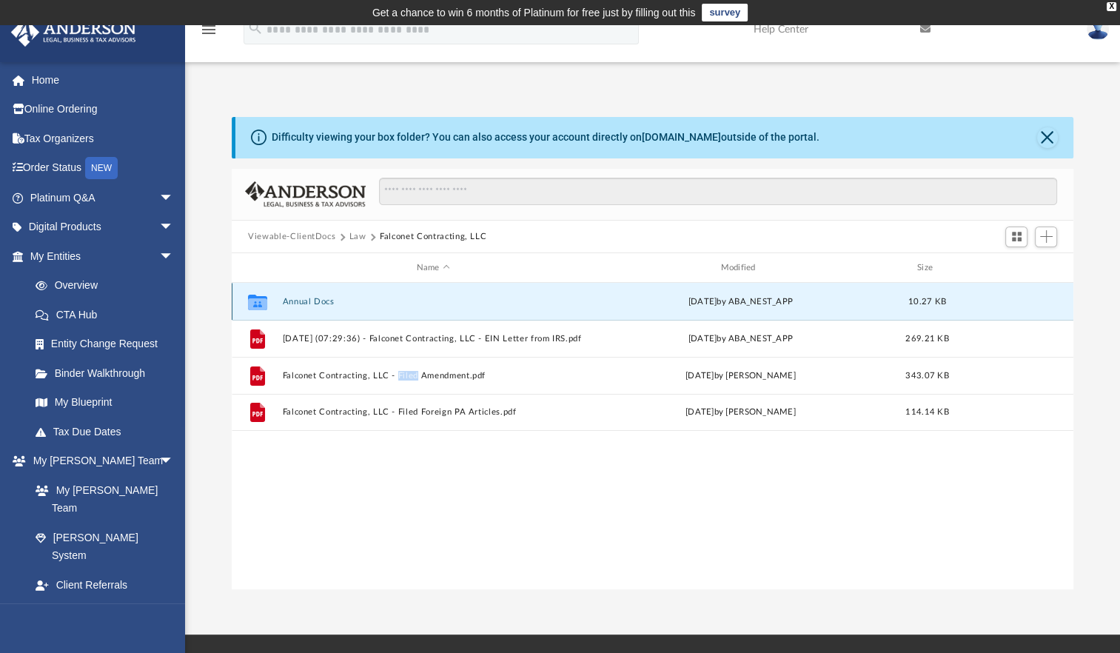
click at [311, 302] on button "Annual Docs" at bounding box center [433, 302] width 301 height 10
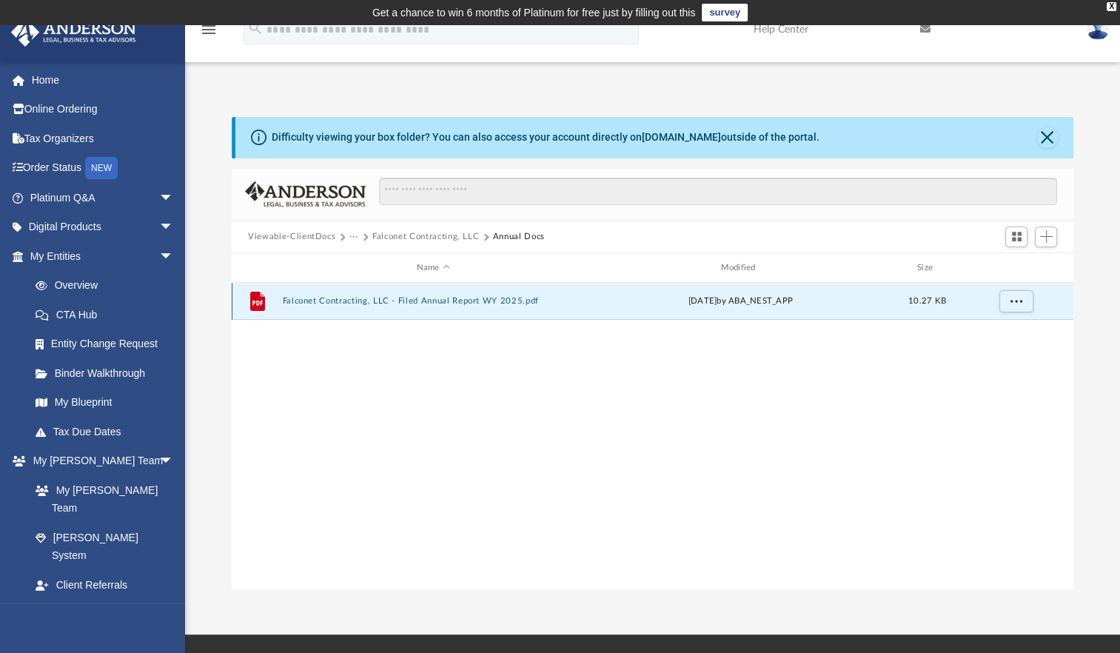
click at [333, 299] on button "Falconet Contracting, LLC - Filed Annual Report WY 2025.pdf" at bounding box center [433, 301] width 301 height 10
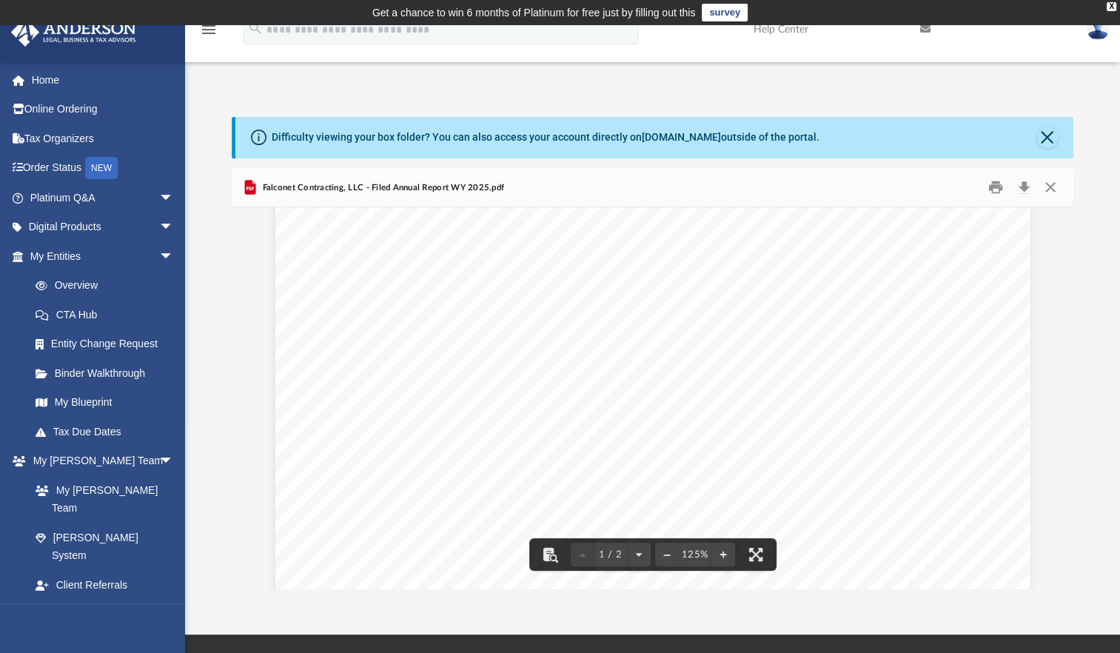
scroll to position [98, 0]
